Goal: Task Accomplishment & Management: Complete application form

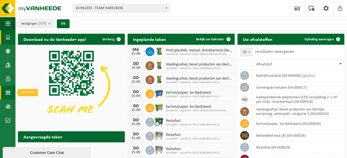
click at [8, 92] on span at bounding box center [8, 92] width 5 height 14
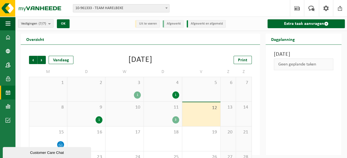
click at [169, 121] on div "3" at bounding box center [162, 119] width 33 height 7
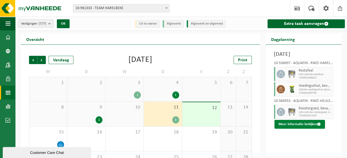
click at [301, 128] on button "Meer informatie bekijken" at bounding box center [299, 124] width 50 height 9
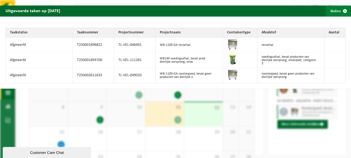
click at [340, 9] on span "button" at bounding box center [344, 11] width 11 height 11
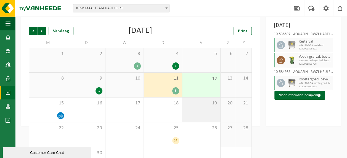
scroll to position [49, 0]
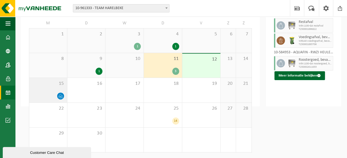
click at [61, 95] on icon at bounding box center [60, 95] width 5 height 5
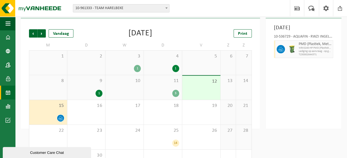
scroll to position [0, 0]
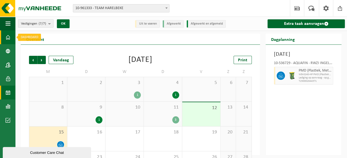
click at [8, 37] on span at bounding box center [8, 37] width 5 height 14
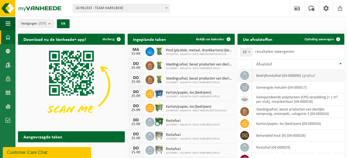
click at [245, 75] on icon at bounding box center [244, 75] width 6 height 6
click at [319, 76] on td "bedrijfsrestafval (04-000008) | grofvuil" at bounding box center [298, 75] width 92 height 12
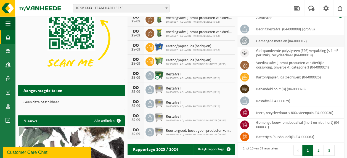
scroll to position [55, 0]
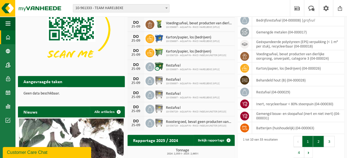
click at [316, 144] on button "2" at bounding box center [318, 141] width 11 height 11
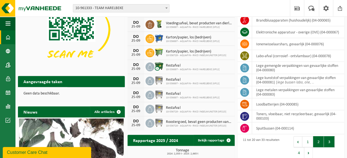
click at [330, 142] on button "3" at bounding box center [328, 141] width 11 height 11
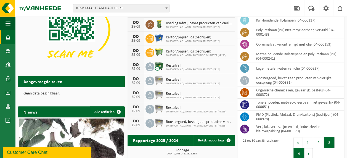
click at [300, 152] on button "4" at bounding box center [298, 153] width 11 height 11
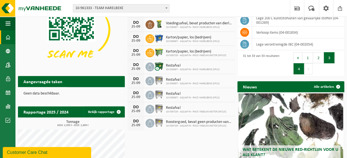
click at [330, 58] on button "3" at bounding box center [328, 57] width 11 height 11
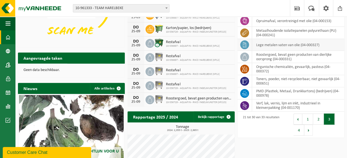
scroll to position [138, 0]
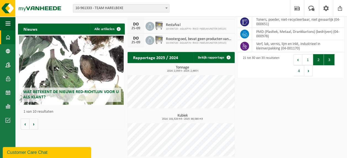
click at [318, 61] on button "2" at bounding box center [318, 59] width 11 height 11
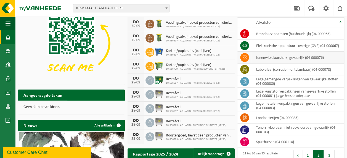
scroll to position [110, 0]
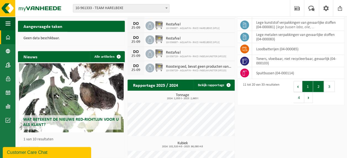
click at [309, 89] on button "1" at bounding box center [307, 86] width 11 height 11
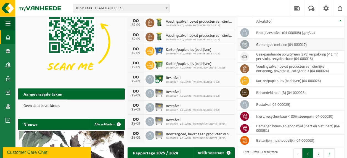
scroll to position [55, 0]
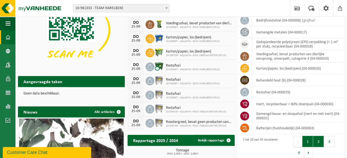
click at [316, 139] on button "2" at bounding box center [318, 141] width 11 height 11
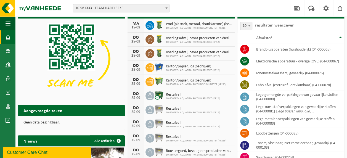
scroll to position [0, 0]
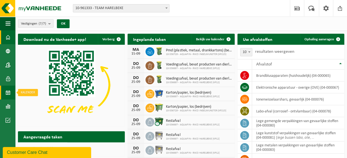
click at [8, 93] on span at bounding box center [8, 92] width 5 height 14
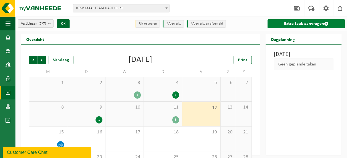
click at [303, 23] on link "Extra taak aanvragen" at bounding box center [305, 23] width 77 height 9
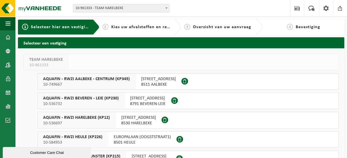
click at [79, 117] on span "AQUAFIN - RWZI HARELBEKE (KP12)" at bounding box center [76, 118] width 67 height 6
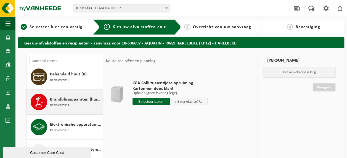
scroll to position [83, 0]
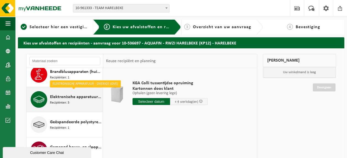
click at [73, 96] on span "Elektronische apparatuur - overige (OVE)" at bounding box center [75, 96] width 51 height 7
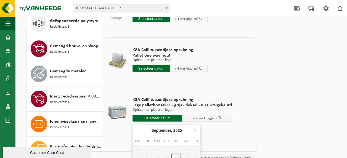
click at [159, 117] on input "text" at bounding box center [157, 117] width 50 height 7
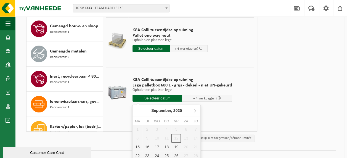
scroll to position [110, 0]
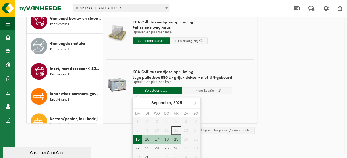
click at [139, 138] on div "15" at bounding box center [137, 139] width 10 height 9
type input "Van 2025-09-15"
type input "2025-09-15"
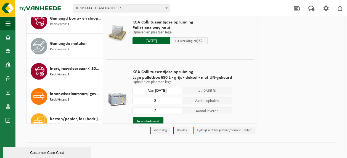
click at [176, 99] on input "3" at bounding box center [157, 100] width 50 height 7
click at [176, 100] on input "2" at bounding box center [157, 100] width 50 height 7
type input "1"
click at [176, 100] on input "1" at bounding box center [157, 100] width 50 height 7
click at [176, 112] on input "1" at bounding box center [157, 110] width 50 height 7
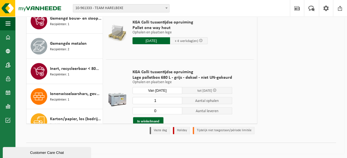
type input "0"
click at [176, 112] on input "0" at bounding box center [157, 110] width 50 height 7
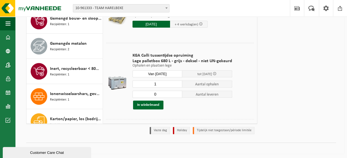
scroll to position [28, 0]
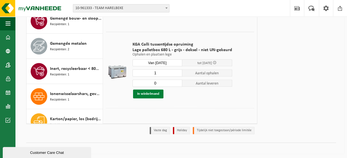
click at [142, 94] on button "In winkelmand" at bounding box center [148, 93] width 30 height 9
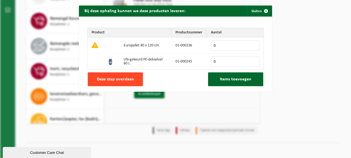
click at [107, 77] on span "Deze stap overslaan" at bounding box center [115, 79] width 37 height 4
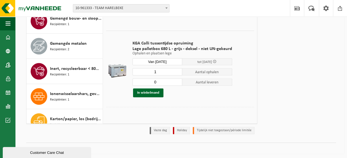
scroll to position [29, 0]
click at [145, 92] on button "In winkelmand" at bounding box center [148, 92] width 30 height 9
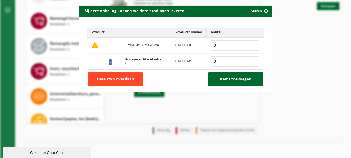
click at [120, 79] on span "Deze stap overslaan" at bounding box center [115, 79] width 37 height 4
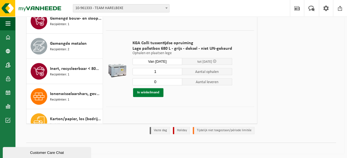
click at [152, 90] on button "In winkelmand" at bounding box center [148, 92] width 30 height 9
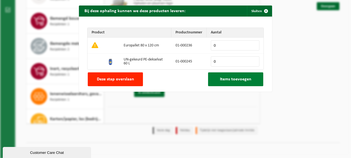
click at [238, 79] on span "Items toevoegen" at bounding box center [235, 79] width 31 height 4
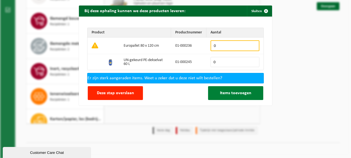
click at [223, 91] on span "Items toevoegen" at bounding box center [235, 93] width 31 height 4
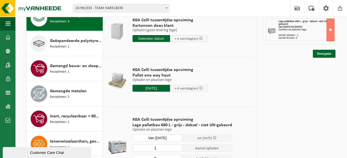
scroll to position [0, 0]
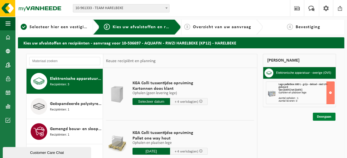
click at [325, 116] on link "Doorgaan" at bounding box center [323, 116] width 23 height 8
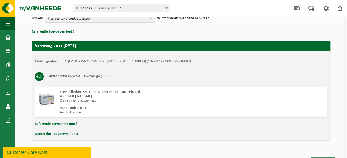
scroll to position [82, 0]
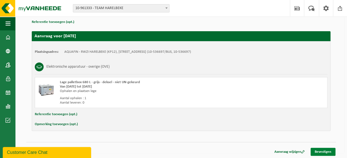
click at [323, 151] on link "Bevestigen" at bounding box center [322, 151] width 25 height 8
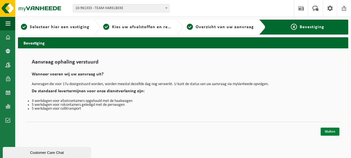
click at [329, 131] on link "Sluiten" at bounding box center [329, 131] width 19 height 8
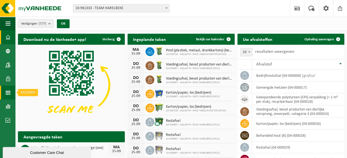
click at [7, 91] on span at bounding box center [8, 92] width 5 height 14
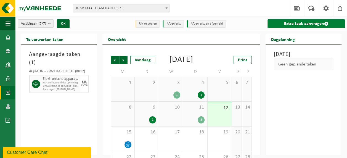
click at [303, 24] on link "Extra taak aanvragen" at bounding box center [305, 23] width 77 height 9
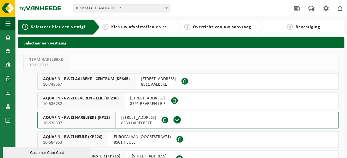
click at [131, 119] on span "KORTRIJKSESTEENWEG 308" at bounding box center [138, 118] width 35 height 6
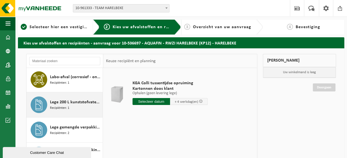
scroll to position [331, 0]
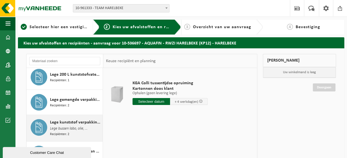
click at [83, 121] on span "Lege kunststof verpakkingen van gevaarlijke stoffen" at bounding box center [75, 122] width 51 height 7
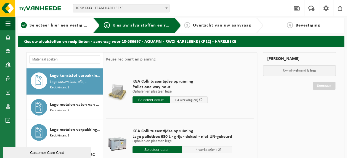
scroll to position [0, 0]
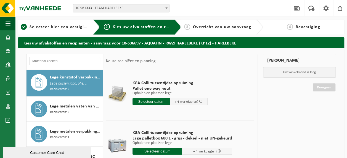
click at [151, 101] on input "text" at bounding box center [150, 101] width 37 height 7
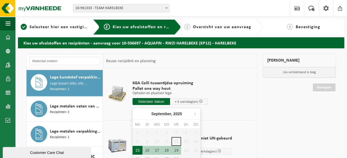
click at [135, 151] on div "15" at bounding box center [137, 150] width 10 height 9
type input "Van [DATE]"
type input "[DATE]"
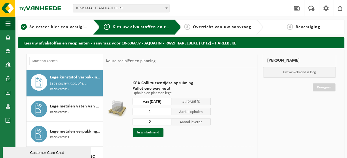
click at [168, 120] on input "2" at bounding box center [151, 121] width 39 height 7
click at [167, 123] on input "2" at bounding box center [151, 121] width 39 height 7
click at [168, 123] on input "1" at bounding box center [151, 121] width 39 height 7
type input "0"
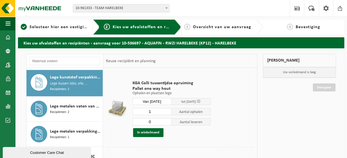
click at [168, 123] on input "0" at bounding box center [151, 121] width 39 height 7
click at [146, 132] on button "In winkelmand" at bounding box center [148, 132] width 30 height 9
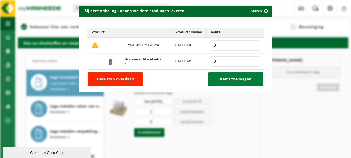
click at [226, 79] on span "Items toevoegen" at bounding box center [235, 79] width 31 height 4
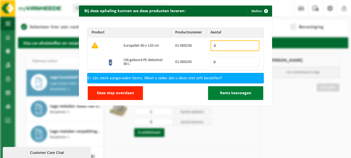
click at [226, 79] on div "Er zijn sterk aangeraden items. Weet u zeker dat u deze niet wilt bestellen?" at bounding box center [175, 78] width 176 height 10
click at [226, 92] on span "Items toevoegen" at bounding box center [235, 93] width 31 height 4
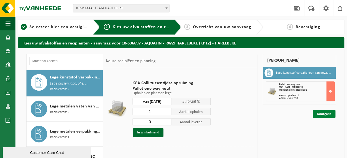
click at [321, 112] on link "Doorgaan" at bounding box center [323, 114] width 23 height 8
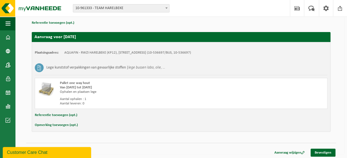
scroll to position [82, 0]
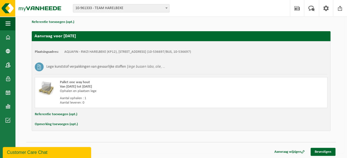
click at [61, 123] on button "Opmerking toevoegen (opt.)" at bounding box center [56, 123] width 43 height 7
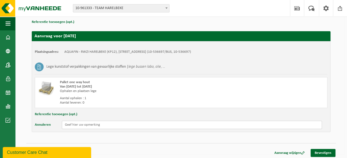
click at [62, 124] on input "text" at bounding box center [192, 124] width 260 height 8
click at [95, 125] on input "1 pallet met 12 kunstofvaten van 60L in krimpfolie gewikkeld" at bounding box center [192, 124] width 260 height 8
click at [118, 125] on input "1 pallet met 12 kunstofvaten van 60L in krimpfolie gewikkeld" at bounding box center [192, 124] width 260 height 8
click at [157, 125] on input "1 pallet met 12 kunstofvaten van 60L in krimpfolie gewikkeld" at bounding box center [192, 124] width 260 height 8
click at [106, 125] on input "1 pallet met 12 kunstofvaten van 60L (product polymeer)" at bounding box center [192, 124] width 260 height 8
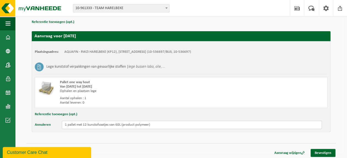
click at [152, 124] on input "1 pallet met 12 kunstofvaatjes van 60L (product polymeer)" at bounding box center [192, 124] width 260 height 8
type input "1 pallet met 12 kunstofvaatjes van 60L (product polymeer) in folie gewikkeld."
click at [321, 152] on link "Bevestigen" at bounding box center [322, 153] width 25 height 8
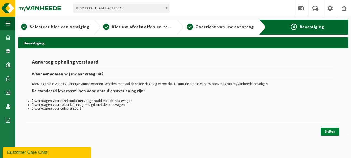
click at [330, 130] on link "Sluiten" at bounding box center [329, 131] width 19 height 8
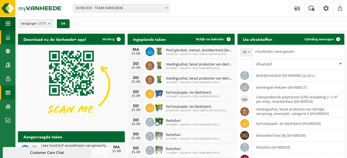
click at [7, 93] on span at bounding box center [8, 92] width 5 height 14
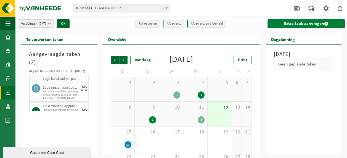
click at [300, 23] on link "Extra taak aanvragen" at bounding box center [305, 23] width 77 height 9
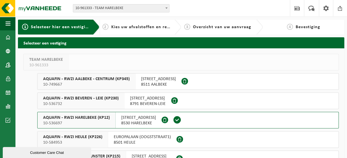
click at [125, 118] on span "[STREET_ADDRESS]" at bounding box center [138, 118] width 35 height 6
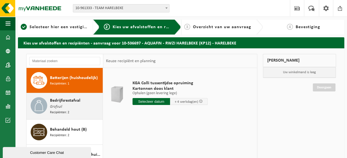
click at [67, 99] on span "Bedrijfsrestafval" at bounding box center [65, 100] width 30 height 7
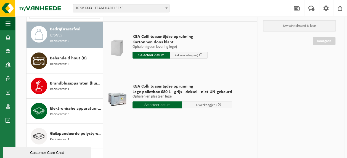
scroll to position [55, 0]
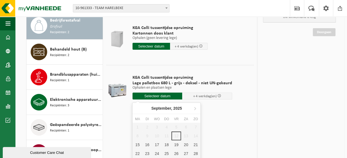
click at [158, 95] on input "text" at bounding box center [157, 95] width 50 height 7
click at [140, 145] on div "15" at bounding box center [137, 144] width 10 height 9
type input "Van [DATE]"
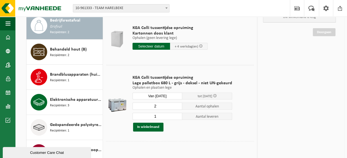
click at [177, 105] on input "2" at bounding box center [157, 105] width 50 height 7
click at [177, 105] on input "3" at bounding box center [157, 105] width 50 height 7
click at [177, 105] on input "4" at bounding box center [157, 105] width 50 height 7
type input "5"
click at [177, 105] on input "5" at bounding box center [157, 105] width 50 height 7
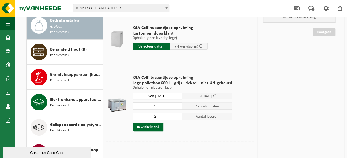
click at [178, 115] on input "2" at bounding box center [157, 115] width 50 height 7
click at [177, 117] on input "1" at bounding box center [157, 115] width 50 height 7
type input "0"
click at [177, 117] on input "0" at bounding box center [157, 115] width 50 height 7
click at [152, 127] on button "In winkelmand" at bounding box center [148, 126] width 30 height 9
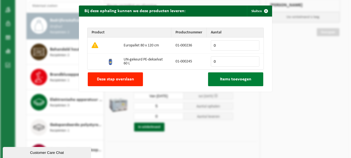
click at [240, 79] on span "Items toevoegen" at bounding box center [235, 79] width 31 height 4
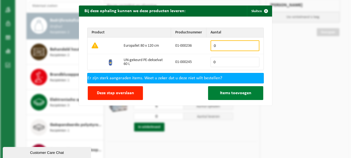
click at [235, 92] on span "Items toevoegen" at bounding box center [235, 93] width 31 height 4
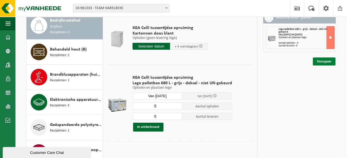
click at [318, 61] on link "Doorgaan" at bounding box center [323, 61] width 23 height 8
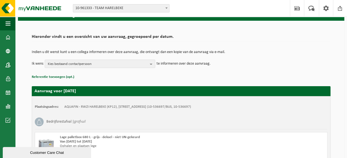
scroll to position [27, 0]
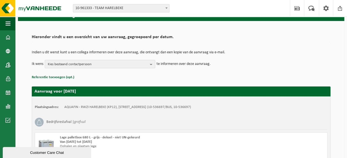
click at [152, 63] on b "button" at bounding box center [152, 64] width 5 height 8
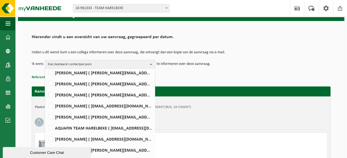
scroll to position [135, 0]
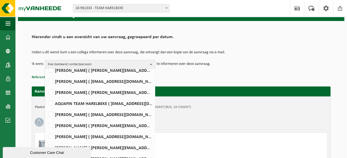
click at [289, 60] on td "Ik wens Kies bestaand contactpersoon Alles selecteren Alles deselecteren [PERSO…" at bounding box center [181, 64] width 298 height 8
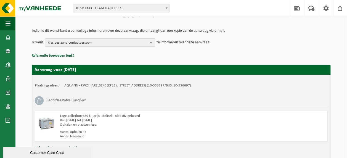
scroll to position [82, 0]
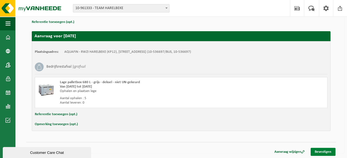
click at [321, 149] on link "Bevestigen" at bounding box center [322, 151] width 25 height 8
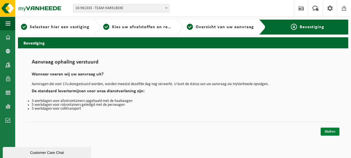
click at [328, 130] on link "Sluiten" at bounding box center [329, 131] width 19 height 8
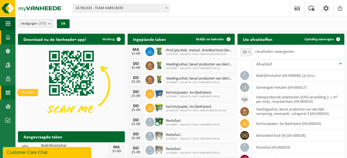
click at [8, 92] on span at bounding box center [8, 92] width 5 height 14
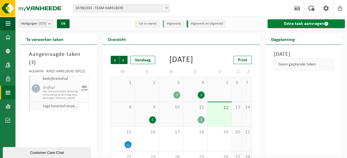
click at [295, 23] on link "Extra taak aanvragen" at bounding box center [305, 23] width 77 height 9
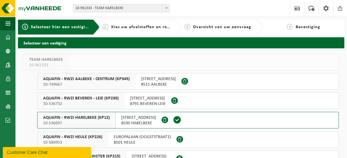
click at [128, 115] on span "[STREET_ADDRESS]" at bounding box center [138, 118] width 35 height 6
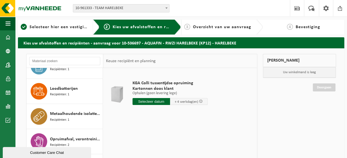
scroll to position [496, 0]
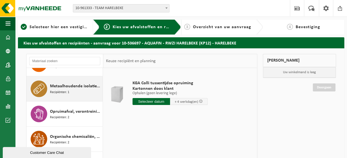
click at [62, 89] on span "Recipiënten: 1" at bounding box center [59, 91] width 19 height 5
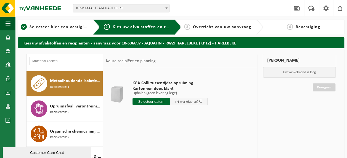
scroll to position [502, 0]
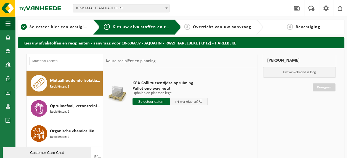
click at [159, 102] on input "text" at bounding box center [150, 101] width 37 height 7
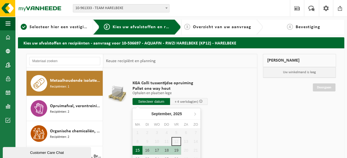
click at [137, 149] on div "15" at bounding box center [137, 150] width 10 height 9
type input "Van 2025-09-15"
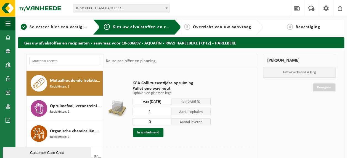
type input "0"
click at [168, 123] on input "0" at bounding box center [151, 121] width 39 height 7
click at [149, 132] on button "In winkelmand" at bounding box center [148, 132] width 30 height 9
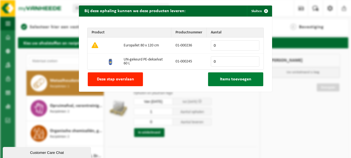
click at [245, 80] on span "Items toevoegen" at bounding box center [235, 79] width 31 height 4
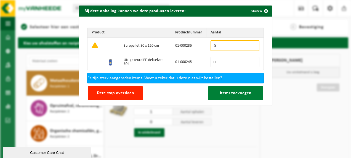
click at [239, 92] on span "Items toevoegen" at bounding box center [235, 93] width 31 height 4
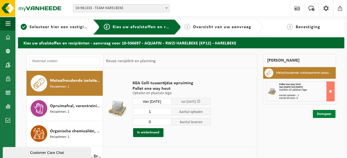
click at [324, 113] on link "Doorgaan" at bounding box center [323, 114] width 23 height 8
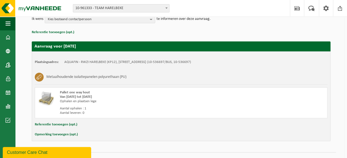
scroll to position [82, 0]
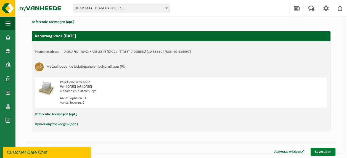
click at [325, 151] on link "Bevestigen" at bounding box center [322, 151] width 25 height 8
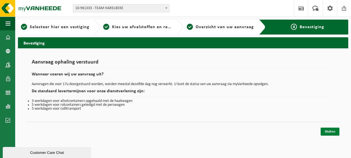
click at [331, 132] on link "Sluiten" at bounding box center [329, 131] width 19 height 8
